Goal: Find specific page/section: Find specific page/section

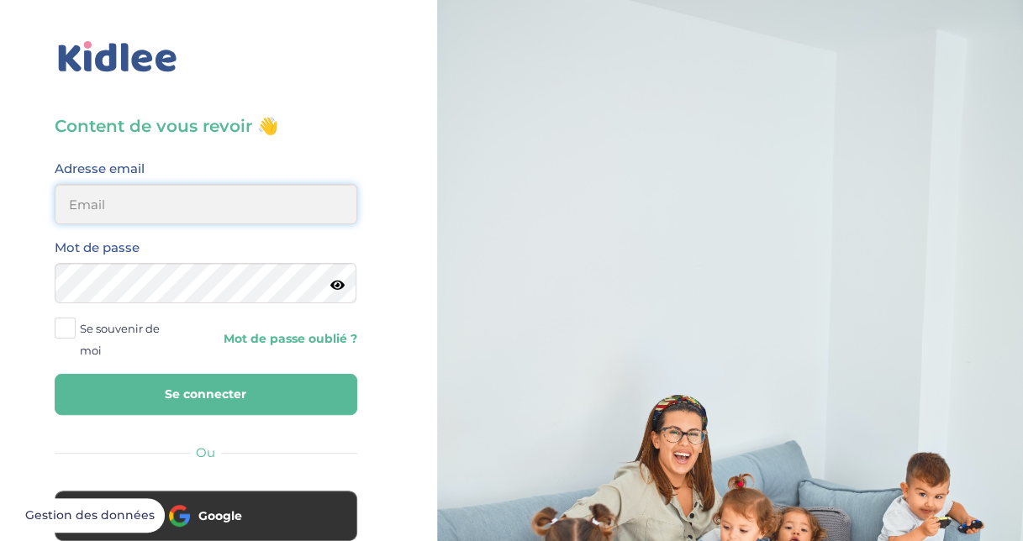
click at [219, 208] on input "email" at bounding box center [206, 204] width 303 height 40
type input "yigitilyasoglu@gmail.com"
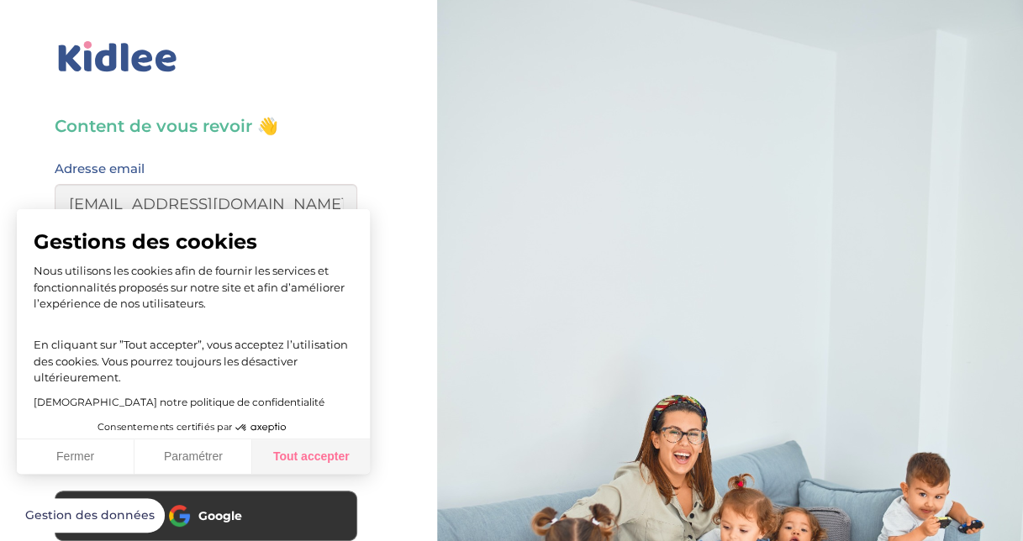
click at [276, 464] on button "Tout accepter" at bounding box center [311, 457] width 118 height 35
checkbox input "true"
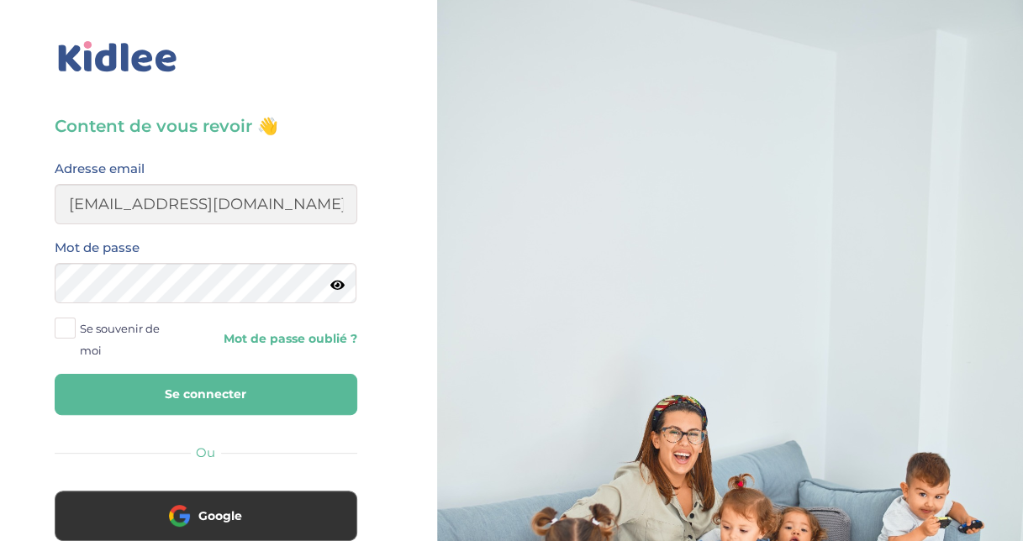
click at [335, 290] on icon at bounding box center [337, 285] width 14 height 13
click at [277, 393] on button "Se connecter" at bounding box center [206, 394] width 303 height 41
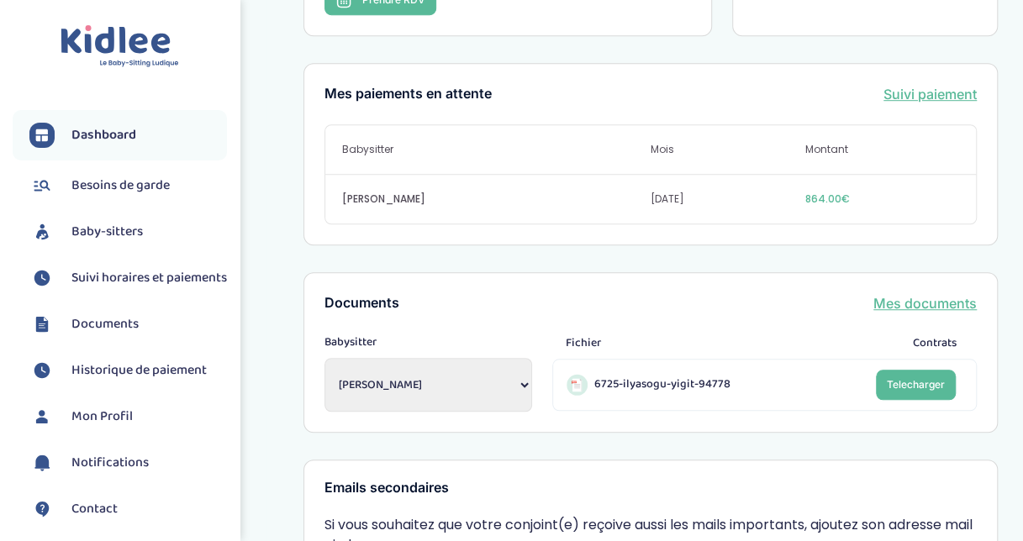
scroll to position [756, 0]
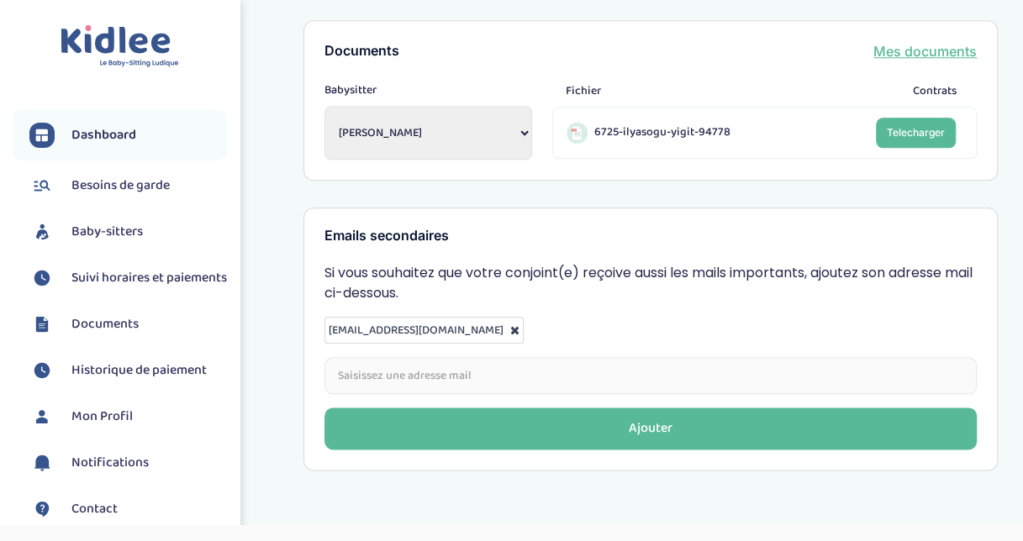
click at [129, 329] on span "Documents" at bounding box center [104, 324] width 67 height 20
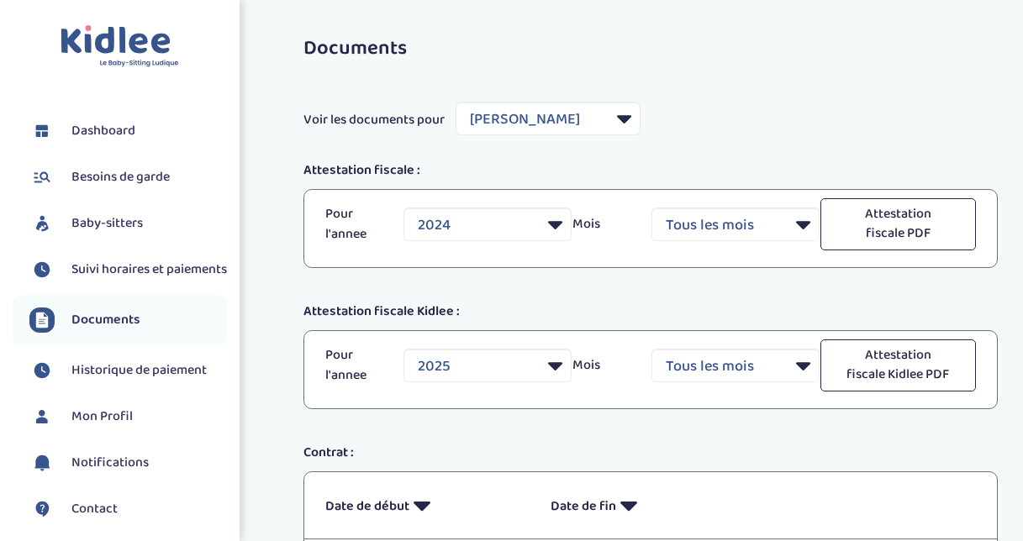
select select "35715"
select select "2024"
click at [124, 181] on span "Besoins de garde" at bounding box center [120, 177] width 98 height 20
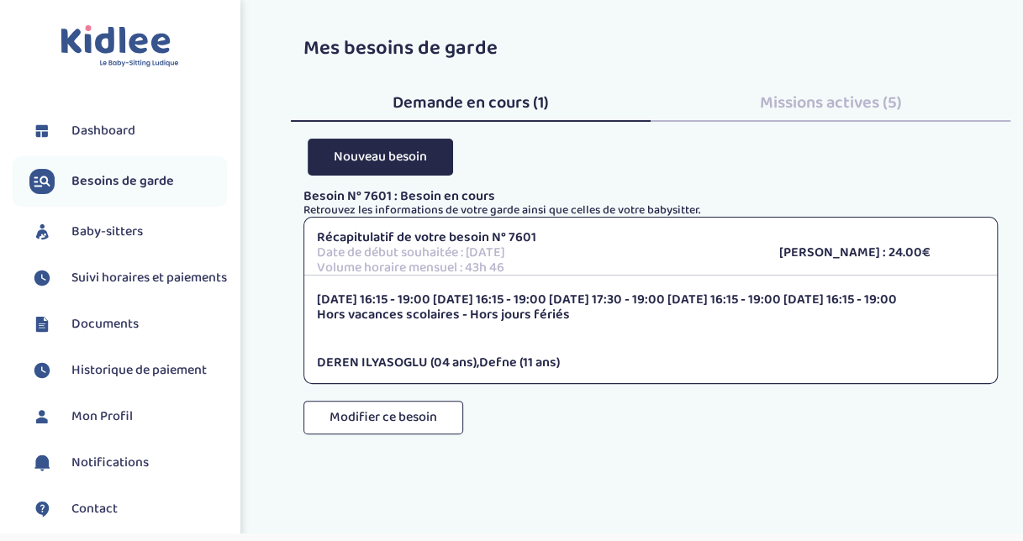
click at [898, 92] on span "Missions actives (5)" at bounding box center [831, 102] width 142 height 27
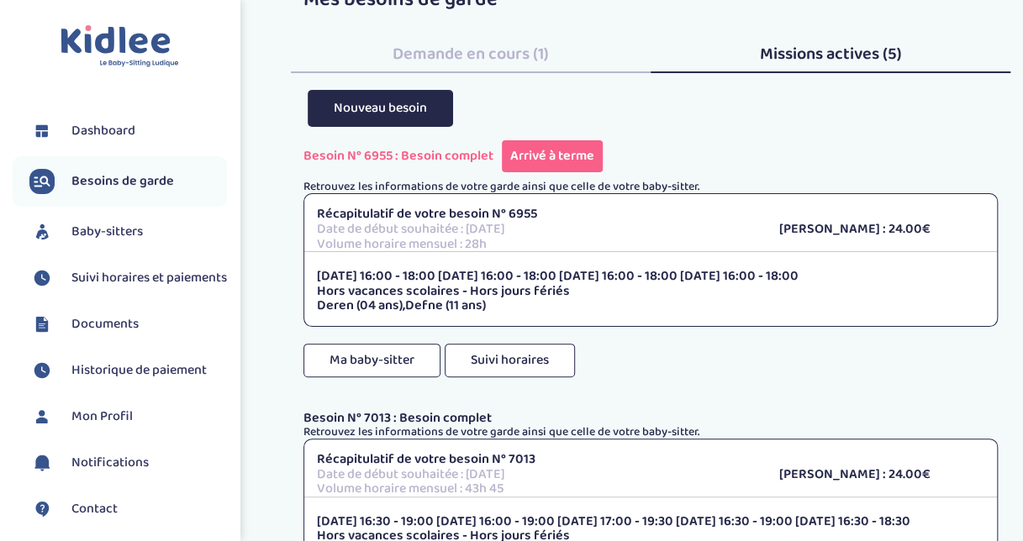
scroll to position [84, 0]
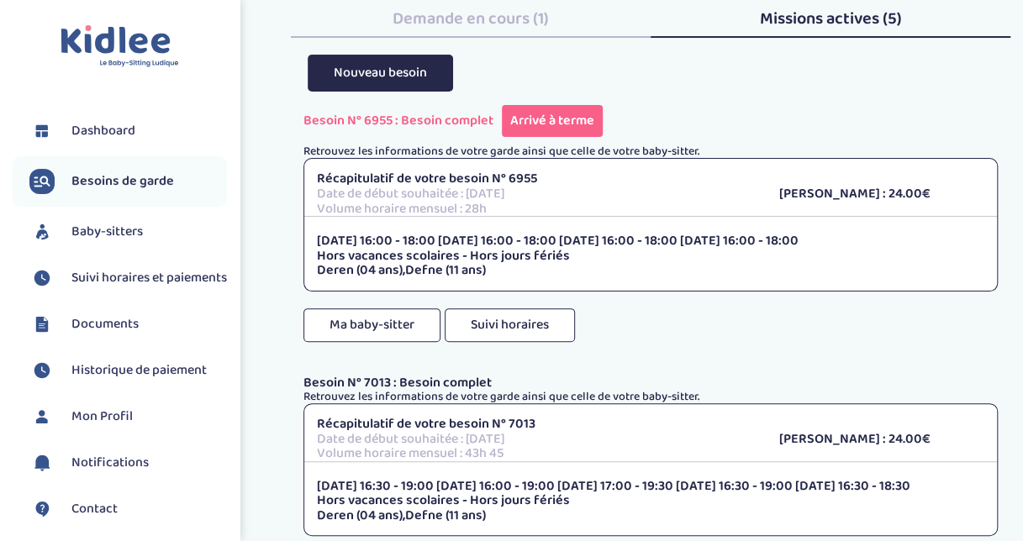
click at [143, 237] on span "Baby-sitters" at bounding box center [106, 232] width 71 height 20
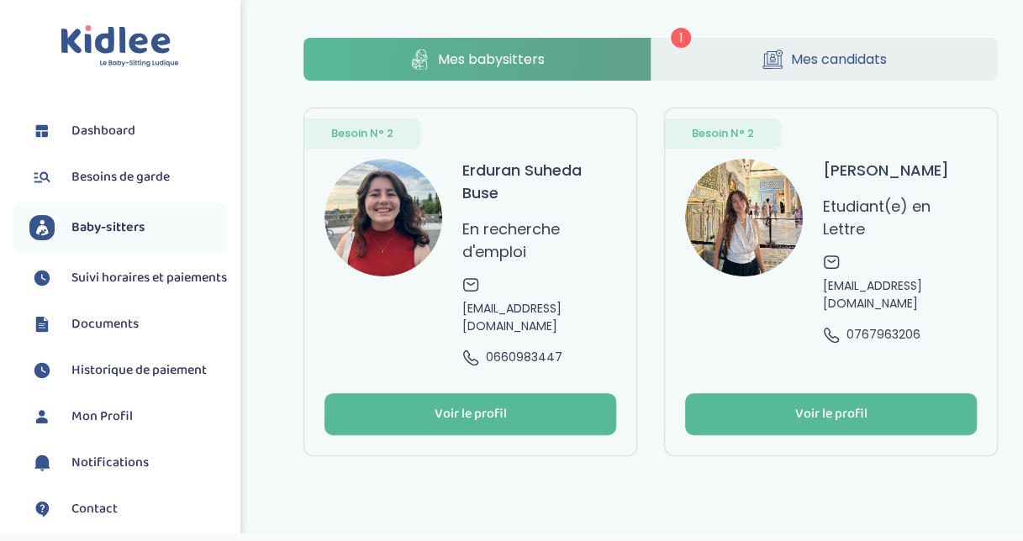
click at [877, 62] on span "Mes candidats" at bounding box center [839, 59] width 96 height 21
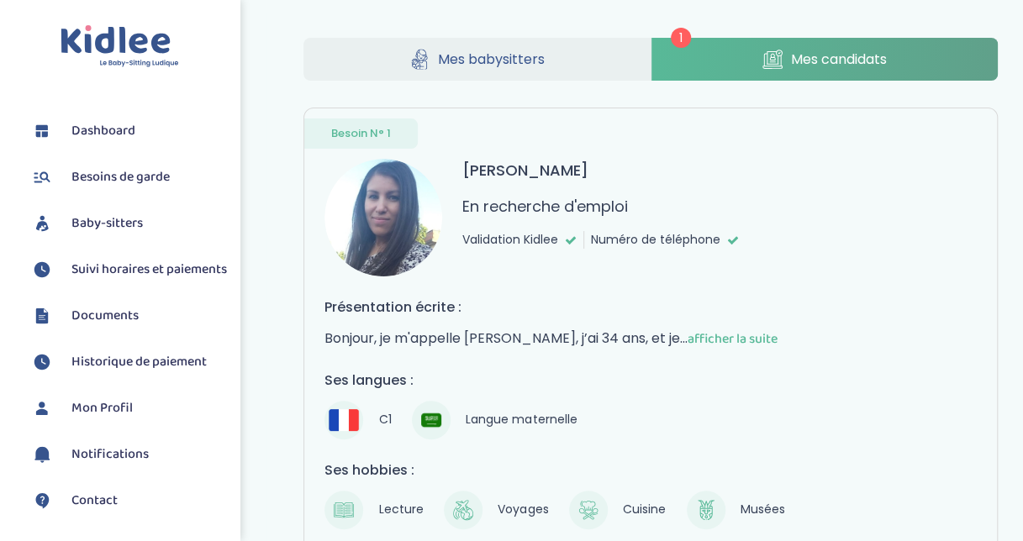
click at [721, 331] on span "afficher la suite" at bounding box center [733, 339] width 90 height 21
